Goal: Transaction & Acquisition: Subscribe to service/newsletter

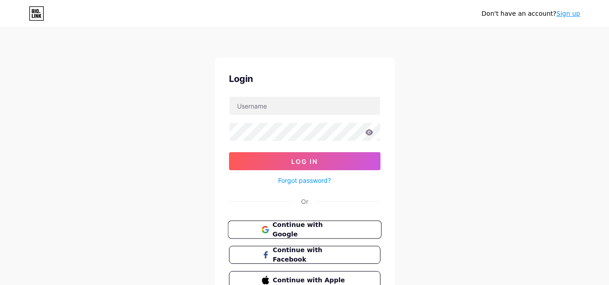
click at [296, 233] on span "Continue with Google" at bounding box center [309, 229] width 75 height 19
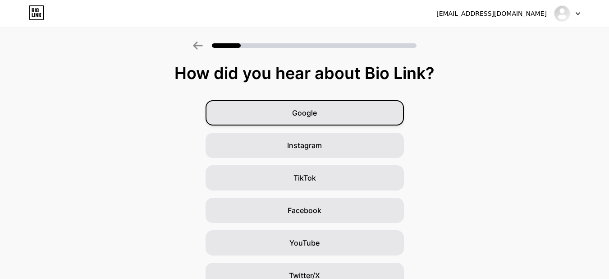
click at [296, 117] on span "Google" at bounding box center [304, 112] width 25 height 11
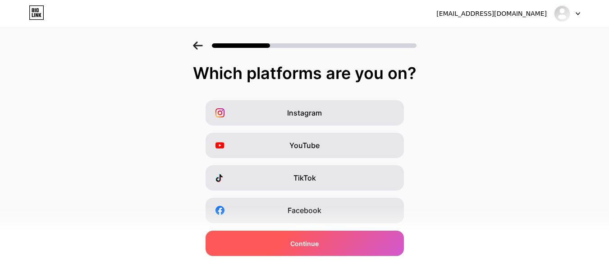
click at [301, 247] on span "Continue" at bounding box center [304, 242] width 28 height 9
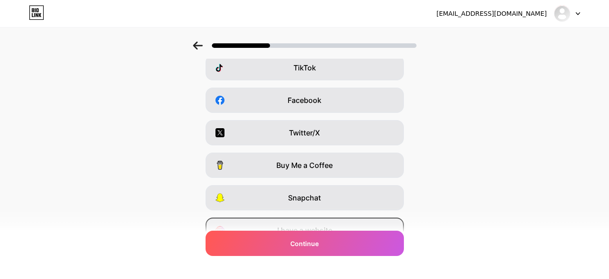
scroll to position [155, 0]
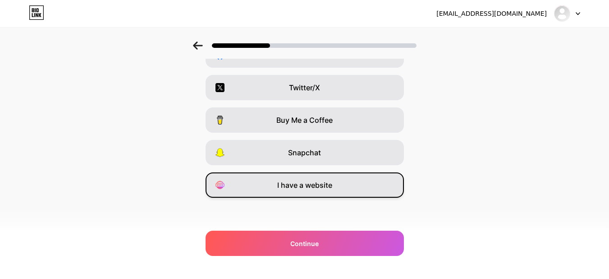
click at [340, 184] on div "I have a website" at bounding box center [305, 184] width 198 height 25
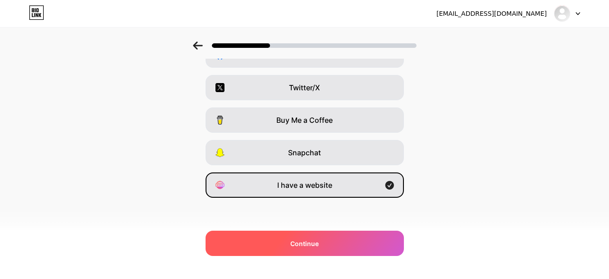
click at [316, 251] on div "Continue" at bounding box center [305, 242] width 198 height 25
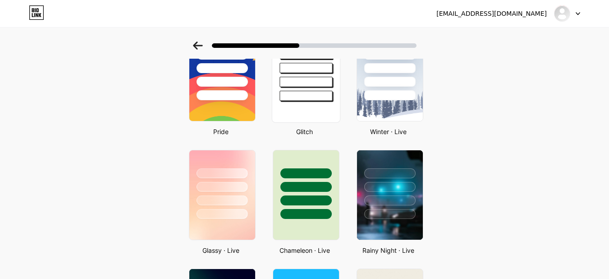
scroll to position [270, 0]
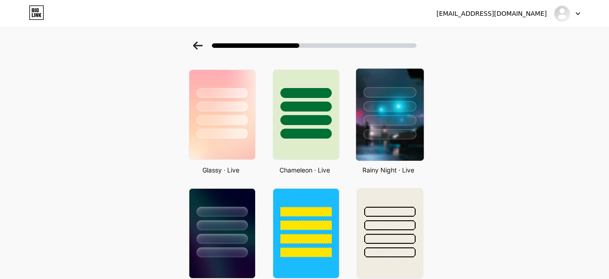
click at [402, 111] on div at bounding box center [390, 104] width 68 height 71
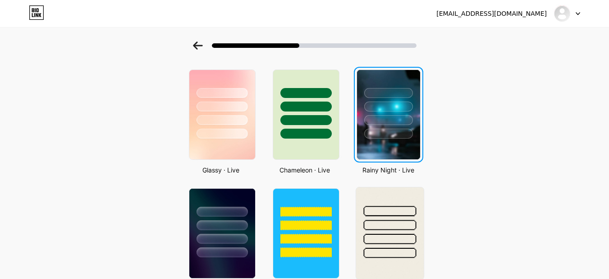
scroll to position [0, 0]
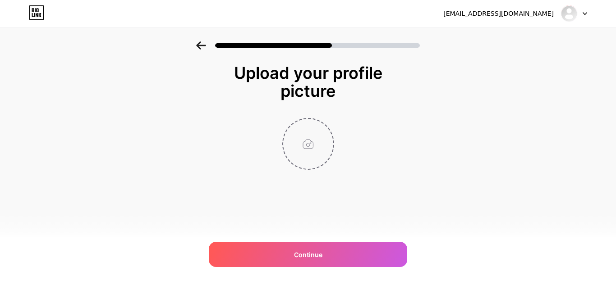
click at [300, 142] on input "file" at bounding box center [308, 144] width 50 height 50
type input "C:\fakepath\crown logo.png"
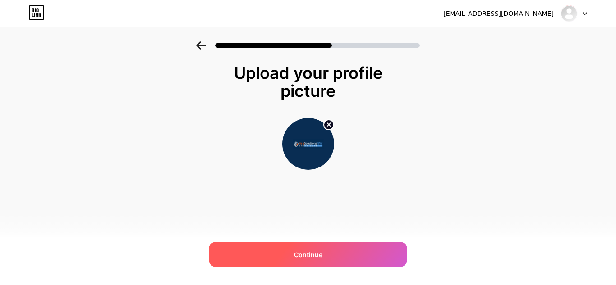
click at [337, 262] on div "Continue" at bounding box center [308, 254] width 198 height 25
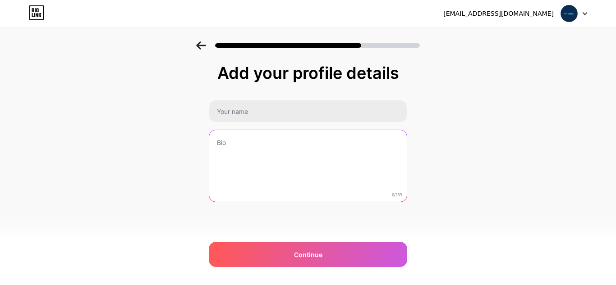
click at [270, 142] on textarea at bounding box center [307, 166] width 197 height 73
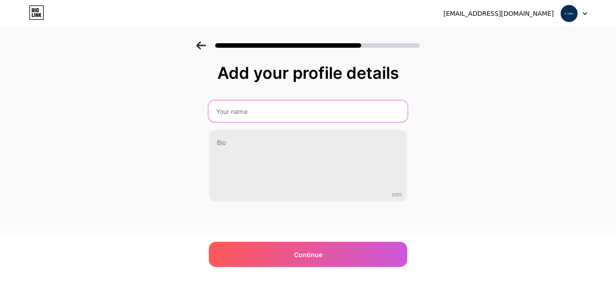
click at [252, 108] on input "text" at bounding box center [307, 112] width 199 height 22
type input "Fire Solutions Nw"
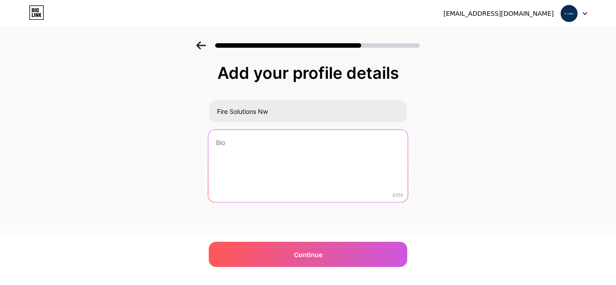
click at [242, 146] on textarea at bounding box center [307, 166] width 199 height 73
paste textarea "Fire Solutions NW offers professional CCTV surveillance cameras in Washington, …"
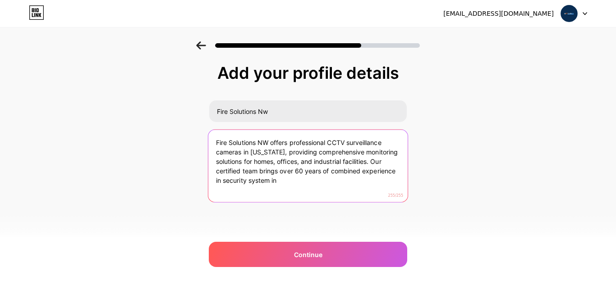
drag, startPoint x: 287, startPoint y: 184, endPoint x: 372, endPoint y: 165, distance: 87.6
click at [372, 165] on textarea "Fire Solutions NW offers professional CCTV surveillance cameras in Washington, …" at bounding box center [307, 166] width 199 height 73
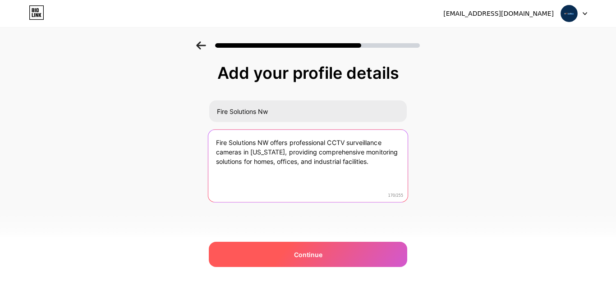
type textarea "Fire Solutions NW offers professional CCTV surveillance cameras in Washington, …"
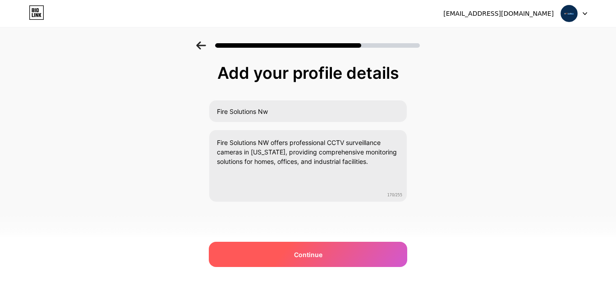
click at [307, 254] on span "Continue" at bounding box center [308, 254] width 28 height 9
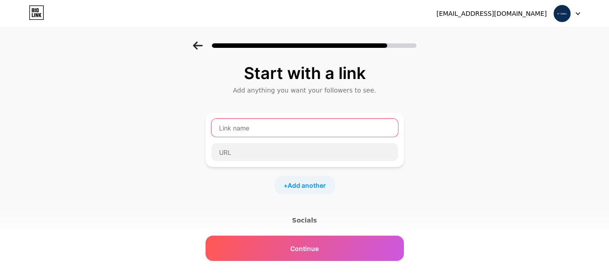
click at [245, 127] on input "text" at bounding box center [304, 128] width 187 height 18
paste input "Fire Solutions Nw"
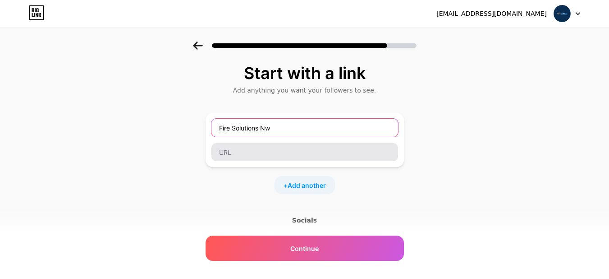
type input "Fire Solutions Nw"
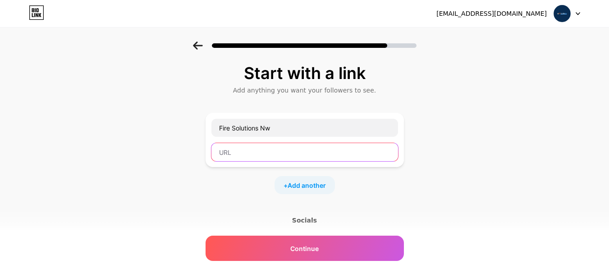
click at [243, 153] on input "text" at bounding box center [304, 152] width 187 height 18
paste input "l facilities. Our certified team brings over 60 years of combined experience in…"
drag, startPoint x: 296, startPoint y: 154, endPoint x: 191, endPoint y: 151, distance: 104.6
click at [191, 151] on div "Start with a link Add anything you want your followers to see. Fire Solutions N…" at bounding box center [304, 199] width 609 height 317
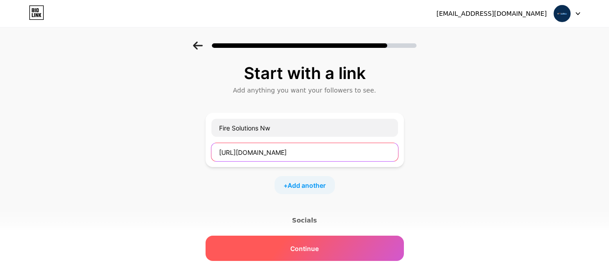
type input "https://www.firesolutionsnw.com"
click at [297, 240] on div "Continue" at bounding box center [305, 247] width 198 height 25
click at [316, 250] on span "Continue" at bounding box center [304, 247] width 28 height 9
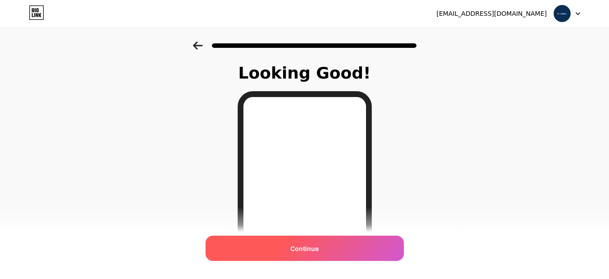
click at [303, 250] on span "Continue" at bounding box center [304, 247] width 28 height 9
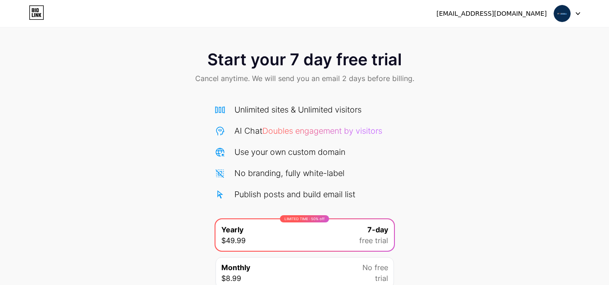
scroll to position [78, 0]
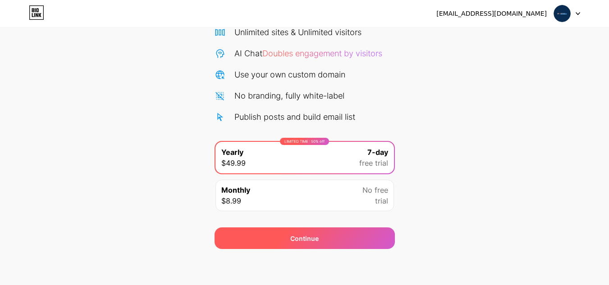
click at [305, 235] on span "Continue" at bounding box center [304, 238] width 28 height 9
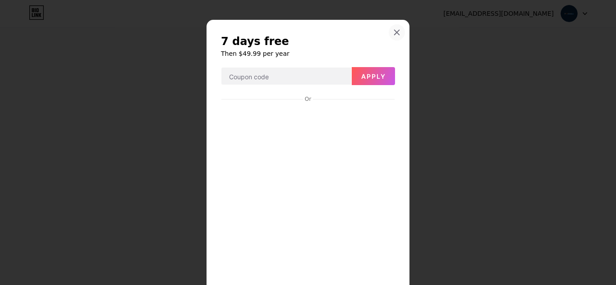
click at [395, 34] on icon at bounding box center [396, 32] width 5 height 5
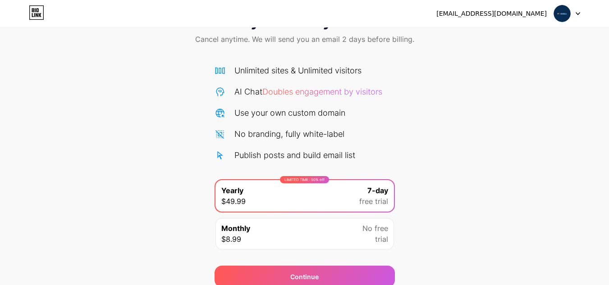
scroll to position [0, 0]
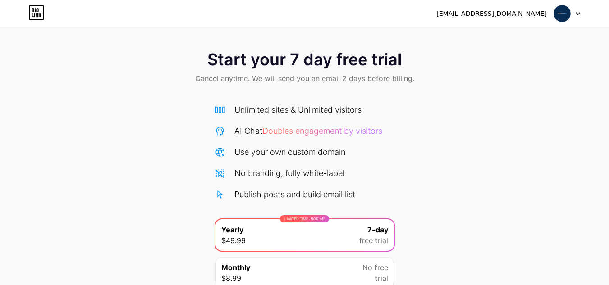
click at [30, 13] on icon at bounding box center [37, 13] width 14 height 14
click at [561, 18] on img at bounding box center [561, 13] width 17 height 17
click at [37, 15] on icon at bounding box center [37, 15] width 2 height 4
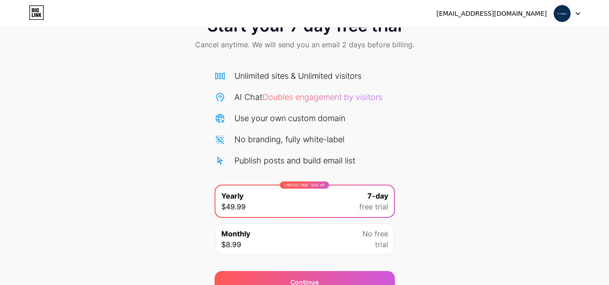
scroll to position [78, 0]
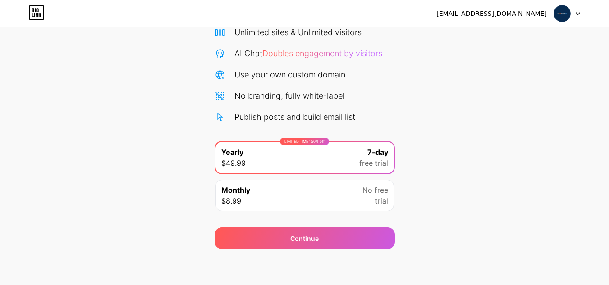
click at [368, 99] on div "No branding, fully white-label" at bounding box center [305, 96] width 180 height 12
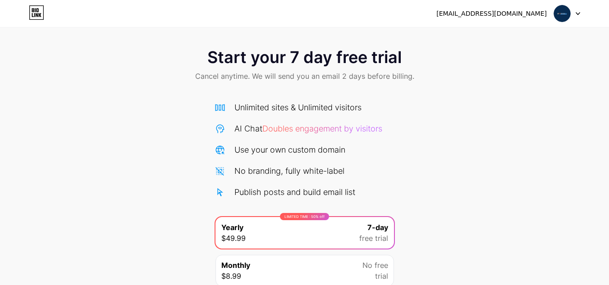
scroll to position [0, 0]
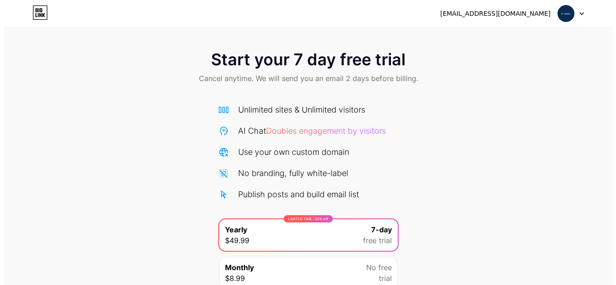
scroll to position [78, 0]
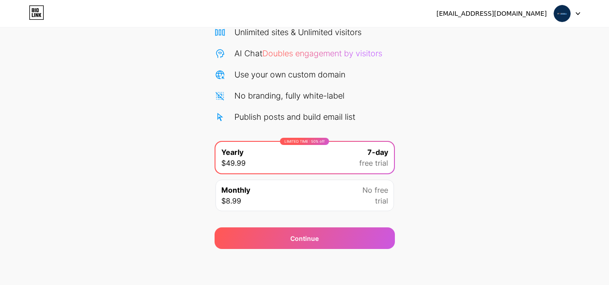
click at [285, 191] on div "Monthly $8.99 No free trial" at bounding box center [304, 196] width 178 height 32
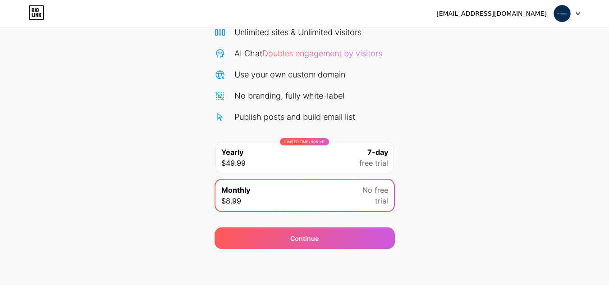
click at [280, 162] on div "LIMITED TIME : 50% off Yearly $49.99 7-day free trial" at bounding box center [304, 158] width 178 height 32
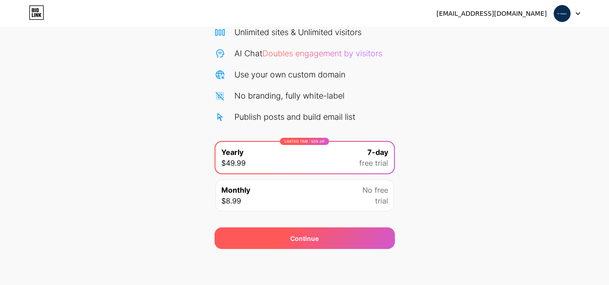
click at [276, 238] on div "Continue" at bounding box center [305, 239] width 180 height 22
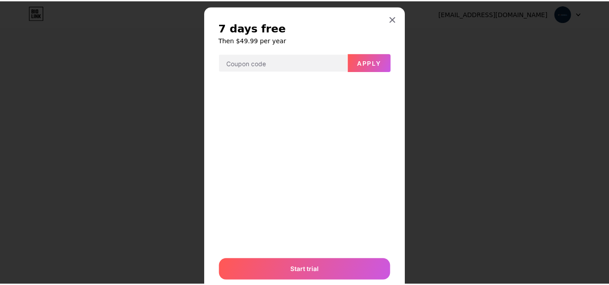
scroll to position [0, 0]
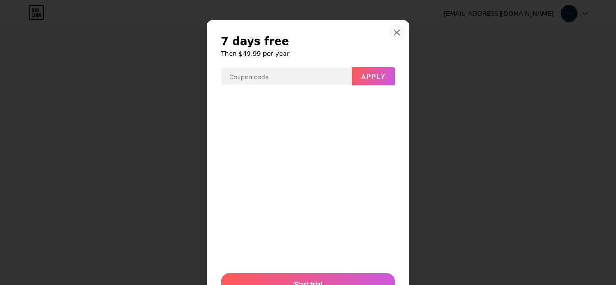
click at [398, 35] on div at bounding box center [397, 32] width 16 height 16
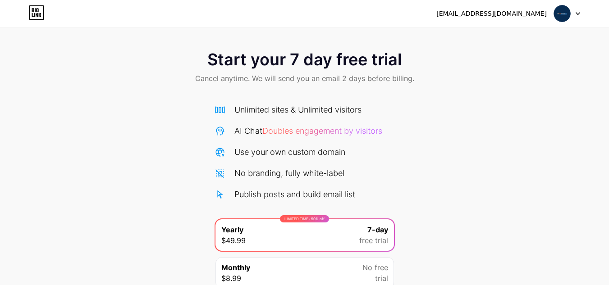
click at [300, 136] on div "AI Chat Doubles engagement by visitors" at bounding box center [308, 131] width 148 height 12
click at [299, 135] on span "Doubles engagement by visitors" at bounding box center [322, 130] width 120 height 9
click at [224, 113] on icon at bounding box center [219, 109] width 9 height 7
click at [220, 112] on icon at bounding box center [219, 109] width 9 height 7
drag, startPoint x: 378, startPoint y: 38, endPoint x: 453, endPoint y: 22, distance: 76.6
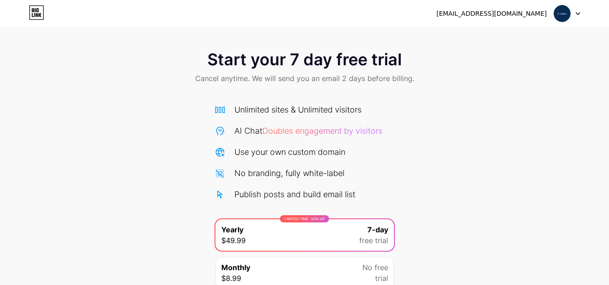
click at [385, 37] on div "Start your 7 day free trial Cancel anytime. We will send you an email 2 days be…" at bounding box center [304, 163] width 609 height 327
click at [565, 10] on img at bounding box center [561, 13] width 17 height 17
click at [576, 12] on icon at bounding box center [578, 13] width 5 height 3
click at [490, 21] on div "[EMAIL_ADDRESS][DOMAIN_NAME]" at bounding box center [508, 13] width 144 height 16
click at [482, 16] on div "[EMAIL_ADDRESS][DOMAIN_NAME]" at bounding box center [491, 13] width 110 height 9
